Goal: Find specific page/section: Find specific page/section

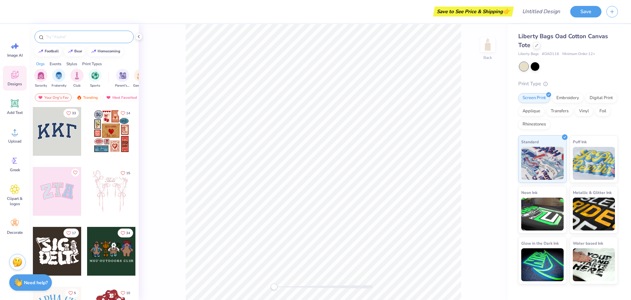
click at [71, 36] on input "text" at bounding box center [87, 37] width 84 height 7
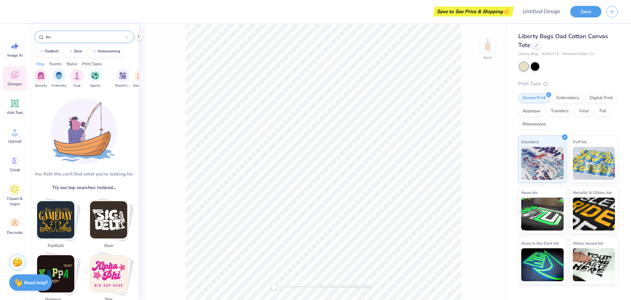
type input "b"
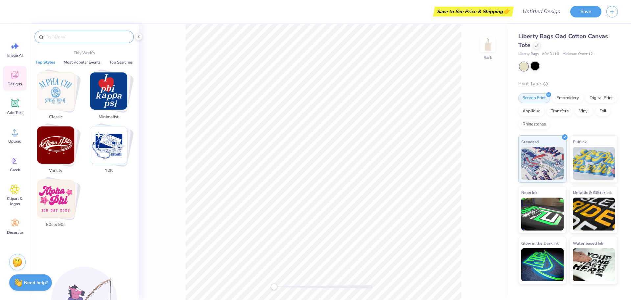
click at [533, 67] on div at bounding box center [535, 65] width 9 height 9
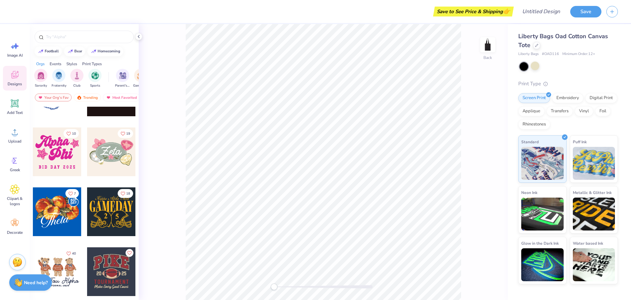
scroll to position [362, 0]
